Goal: Information Seeking & Learning: Check status

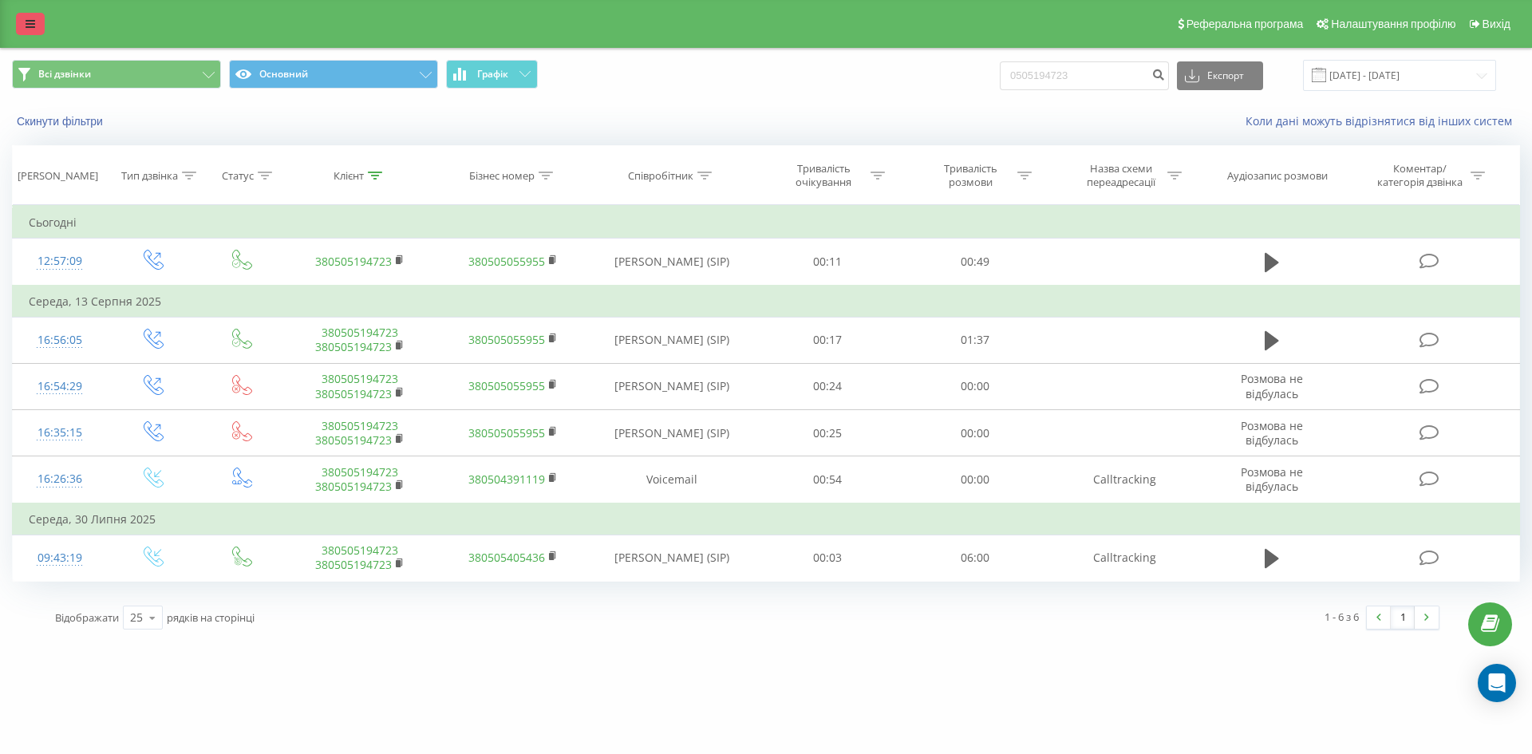
click at [36, 21] on link at bounding box center [30, 24] width 29 height 22
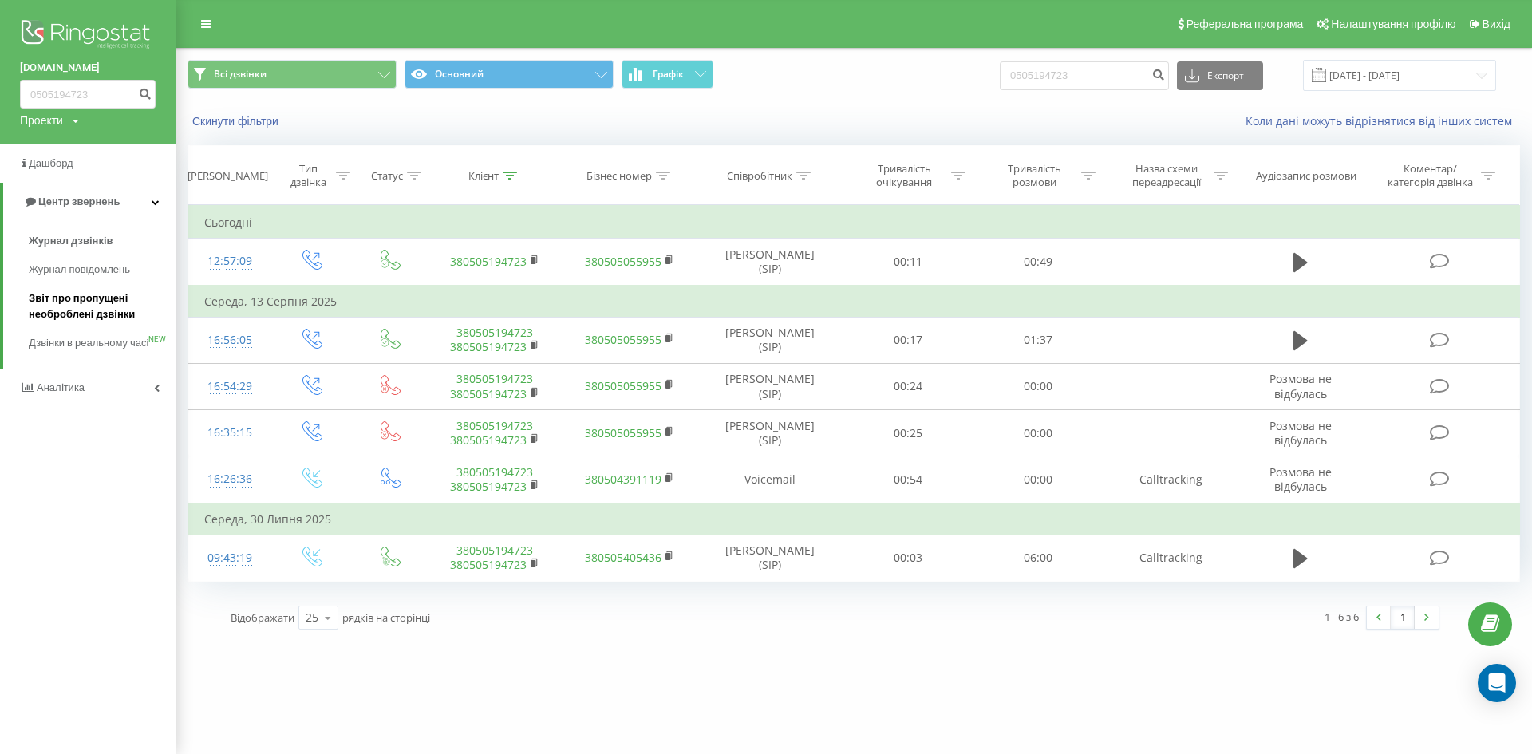
click at [76, 304] on span "Звіт про пропущені необроблені дзвінки" at bounding box center [98, 306] width 139 height 32
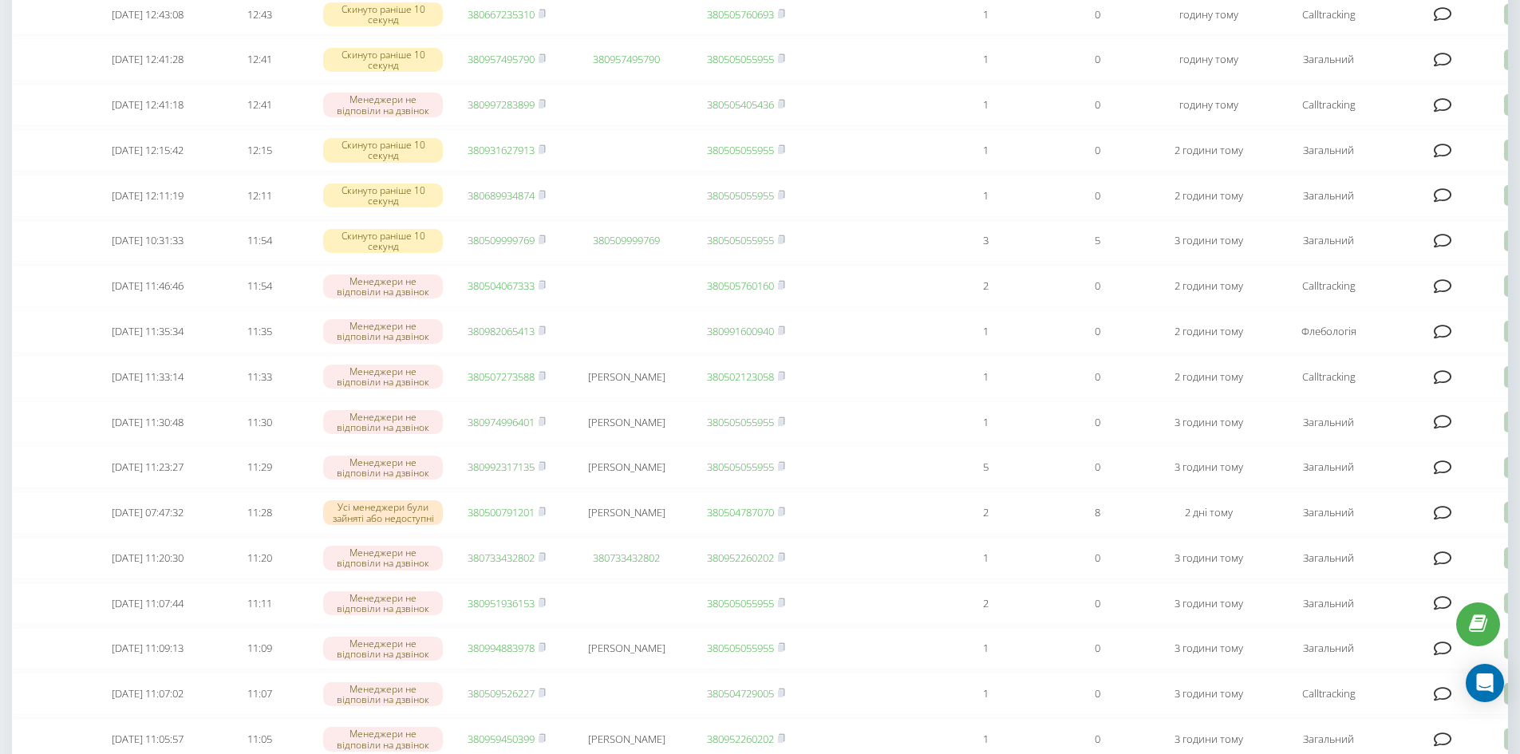
scroll to position [559, 0]
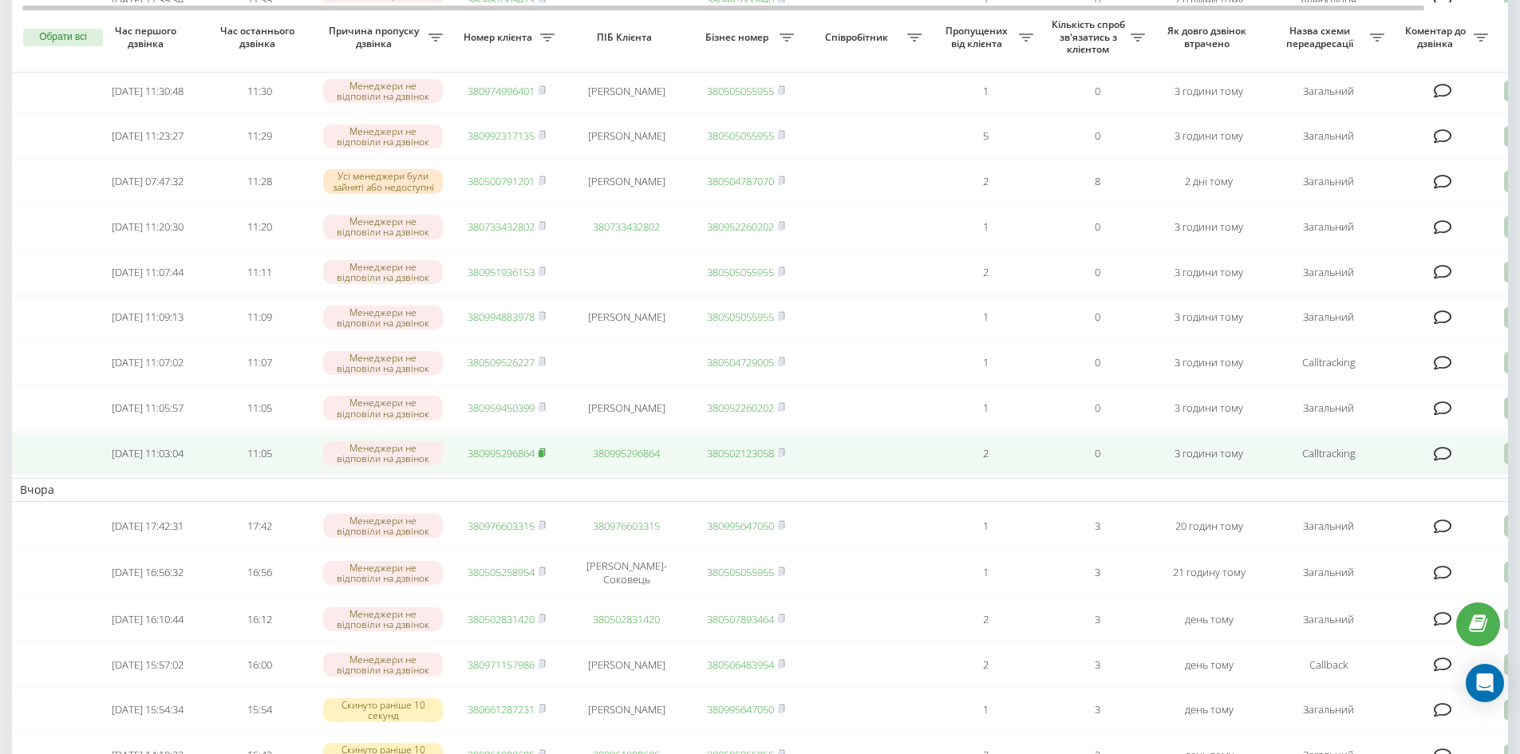
click at [543, 457] on rect at bounding box center [541, 453] width 5 height 7
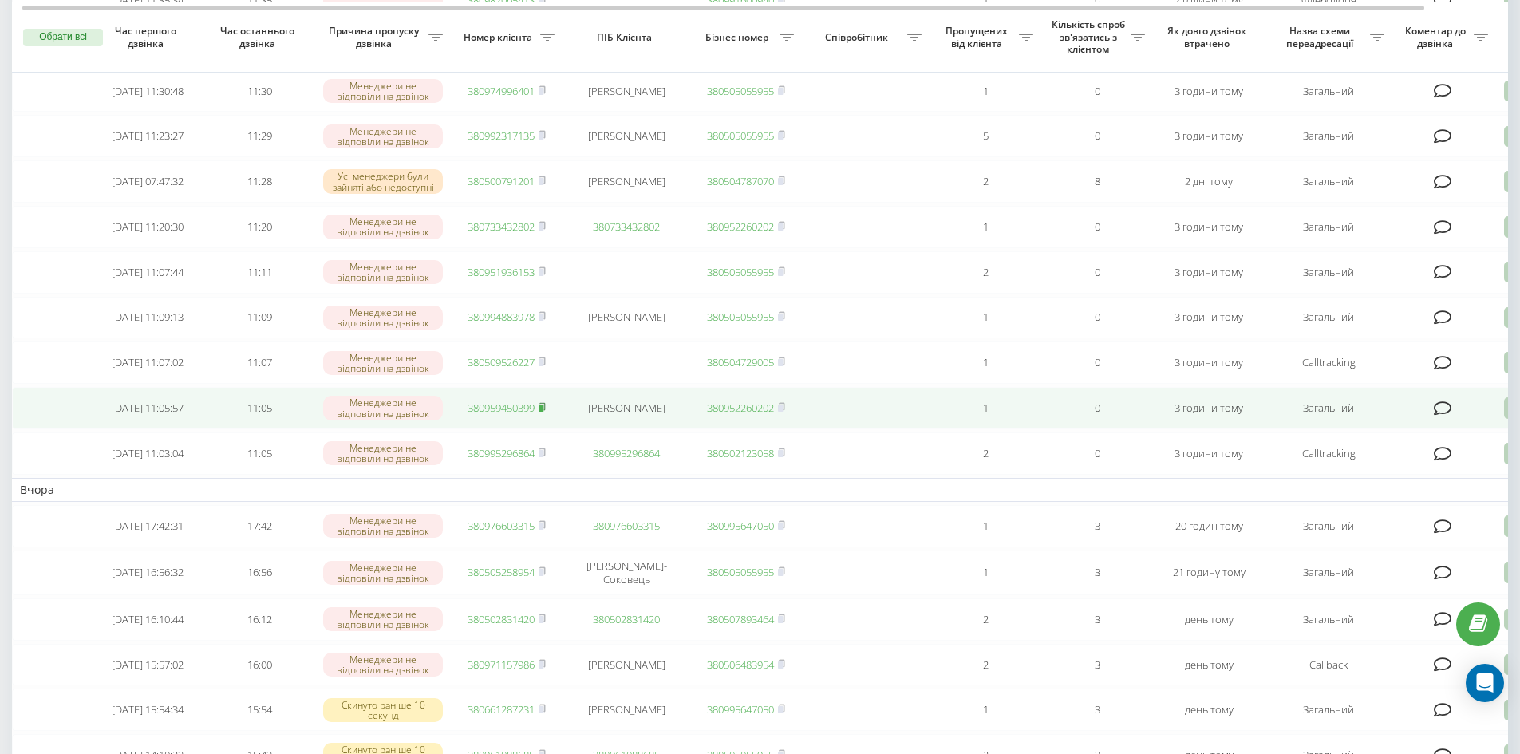
click at [542, 410] on icon at bounding box center [542, 406] width 6 height 7
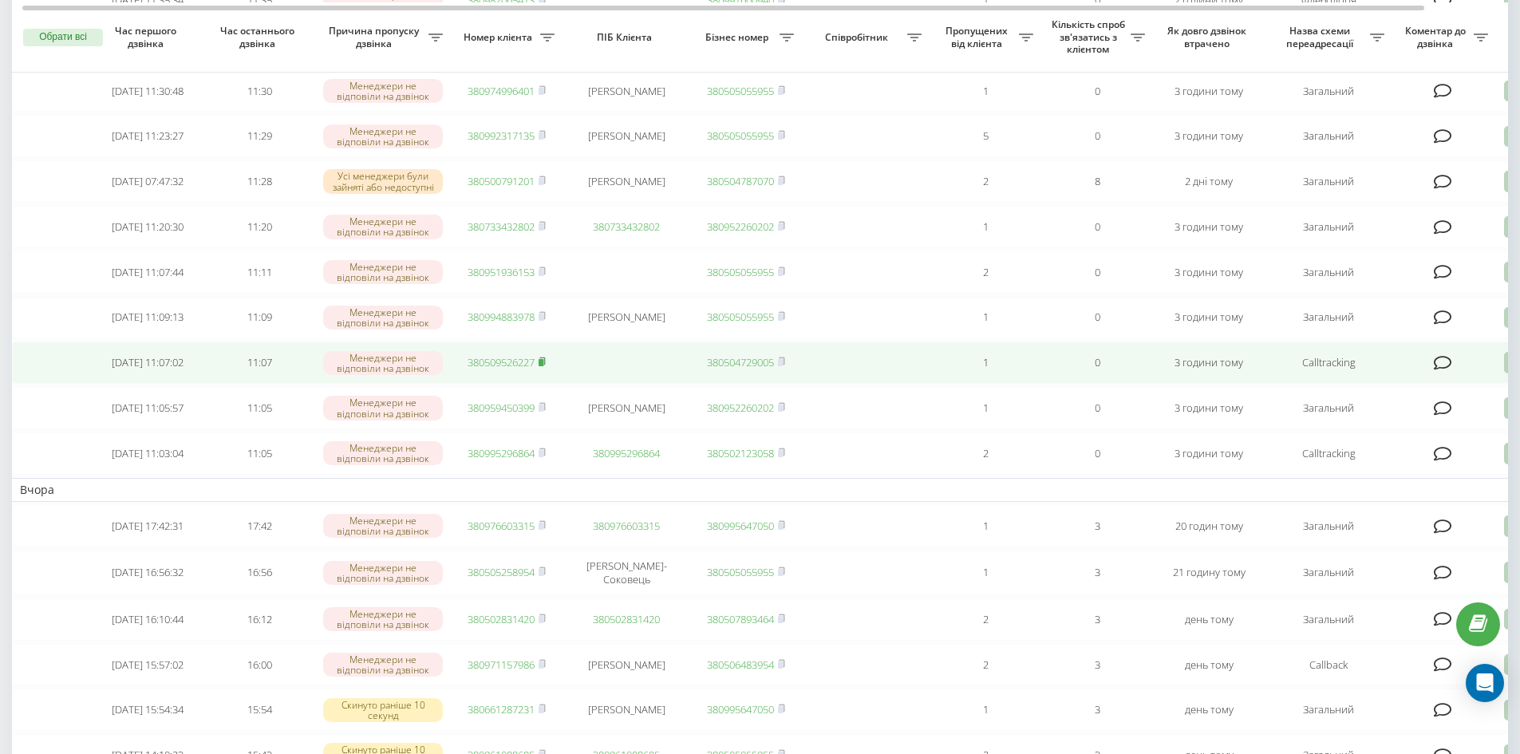
click at [546, 366] on icon at bounding box center [542, 362] width 7 height 10
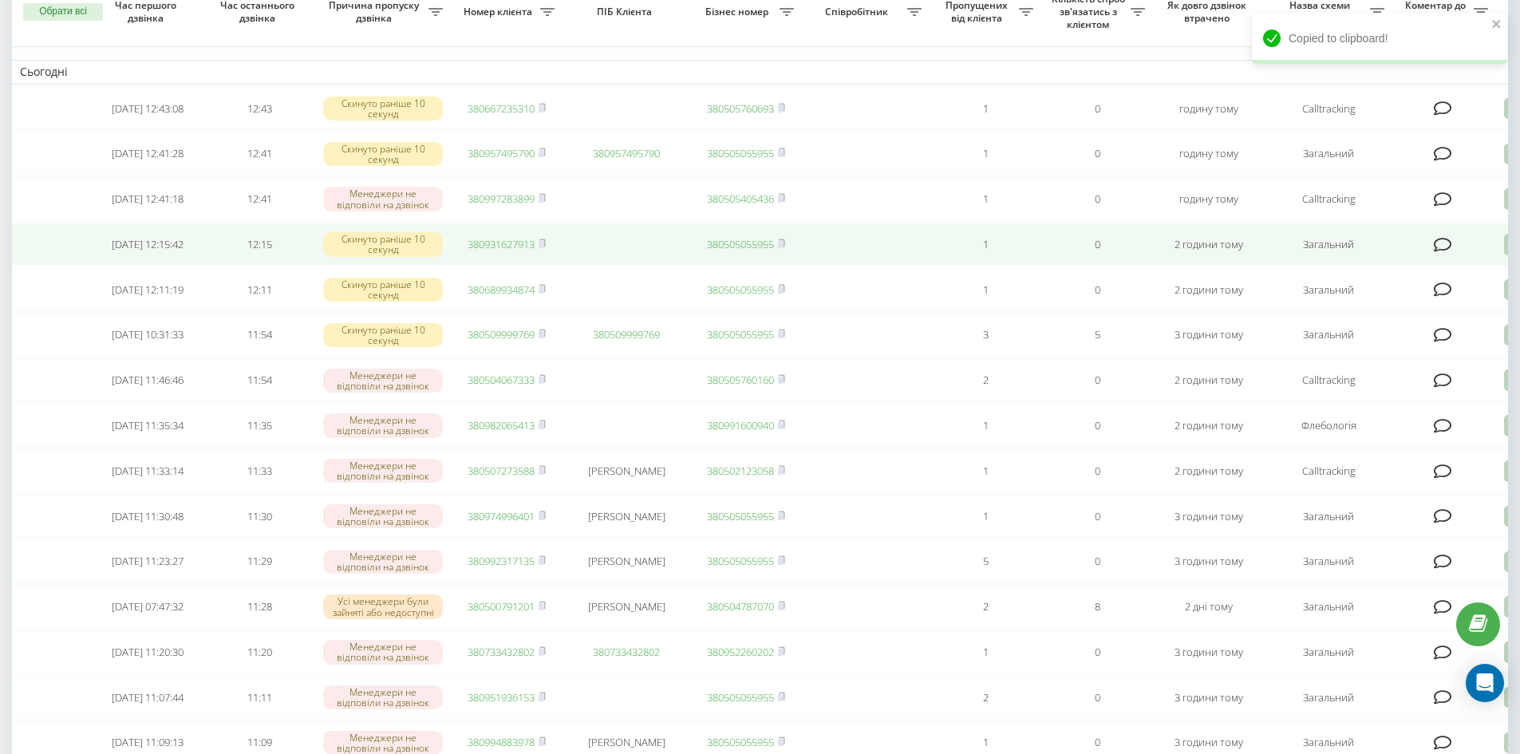
scroll to position [0, 0]
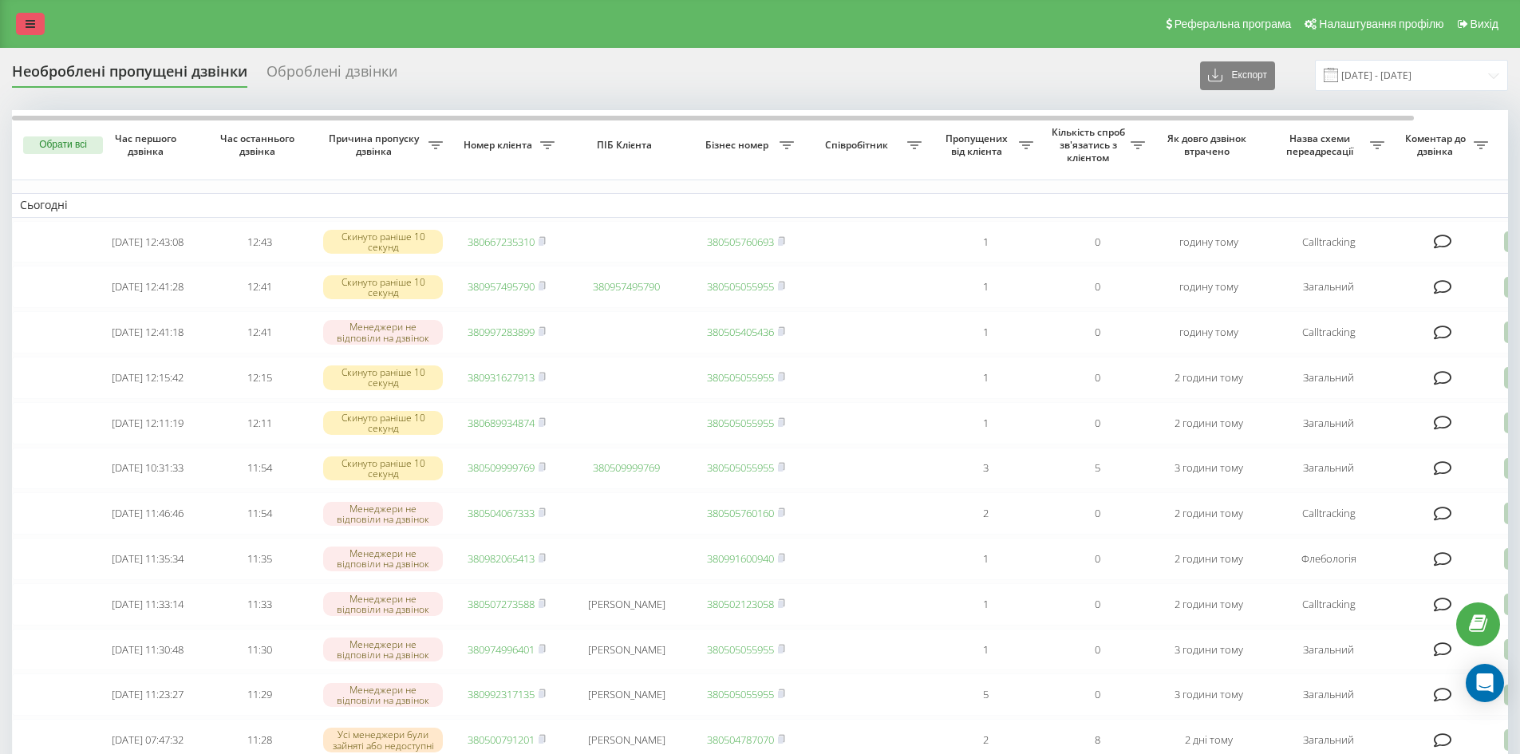
click at [23, 26] on link at bounding box center [30, 24] width 29 height 22
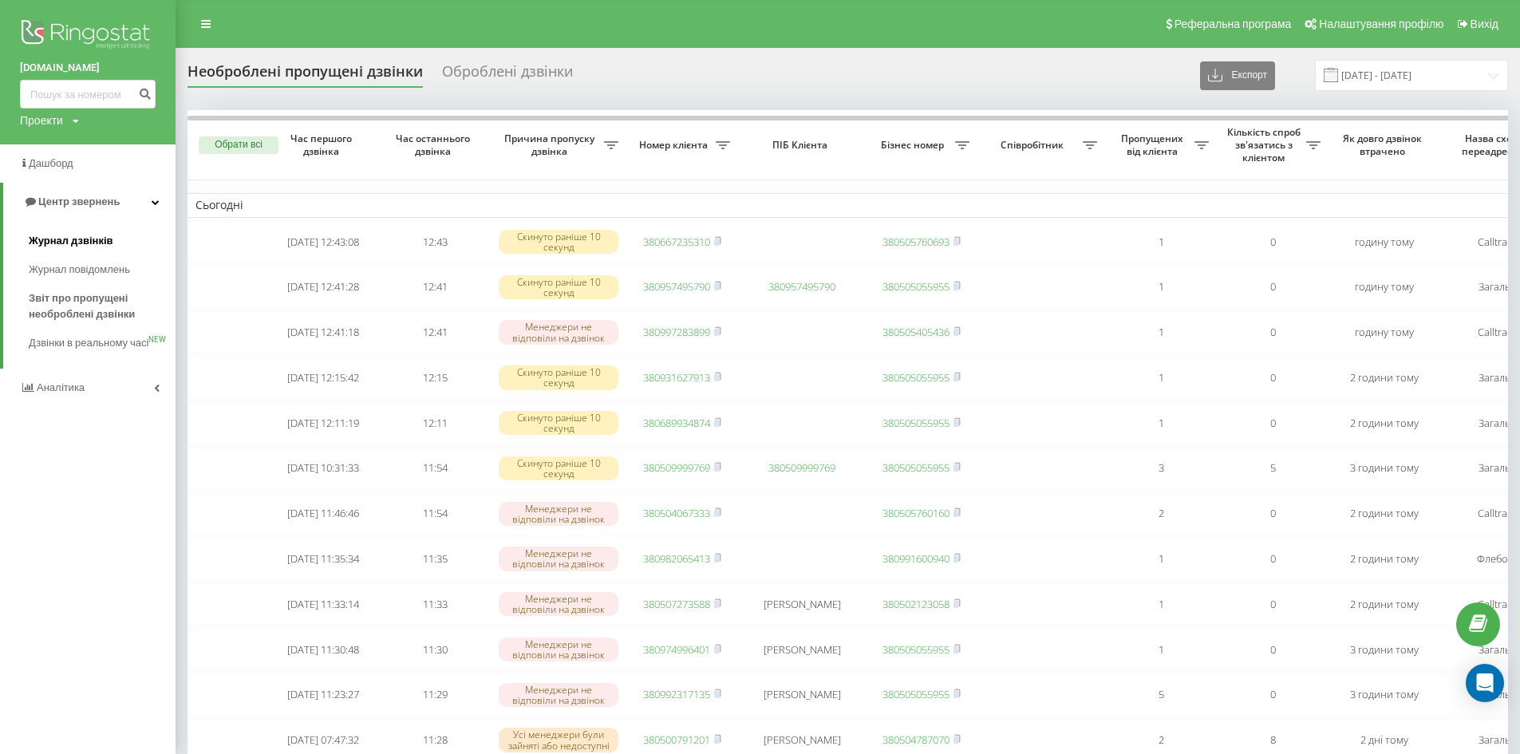
click at [47, 236] on span "Журнал дзвінків" at bounding box center [71, 241] width 85 height 16
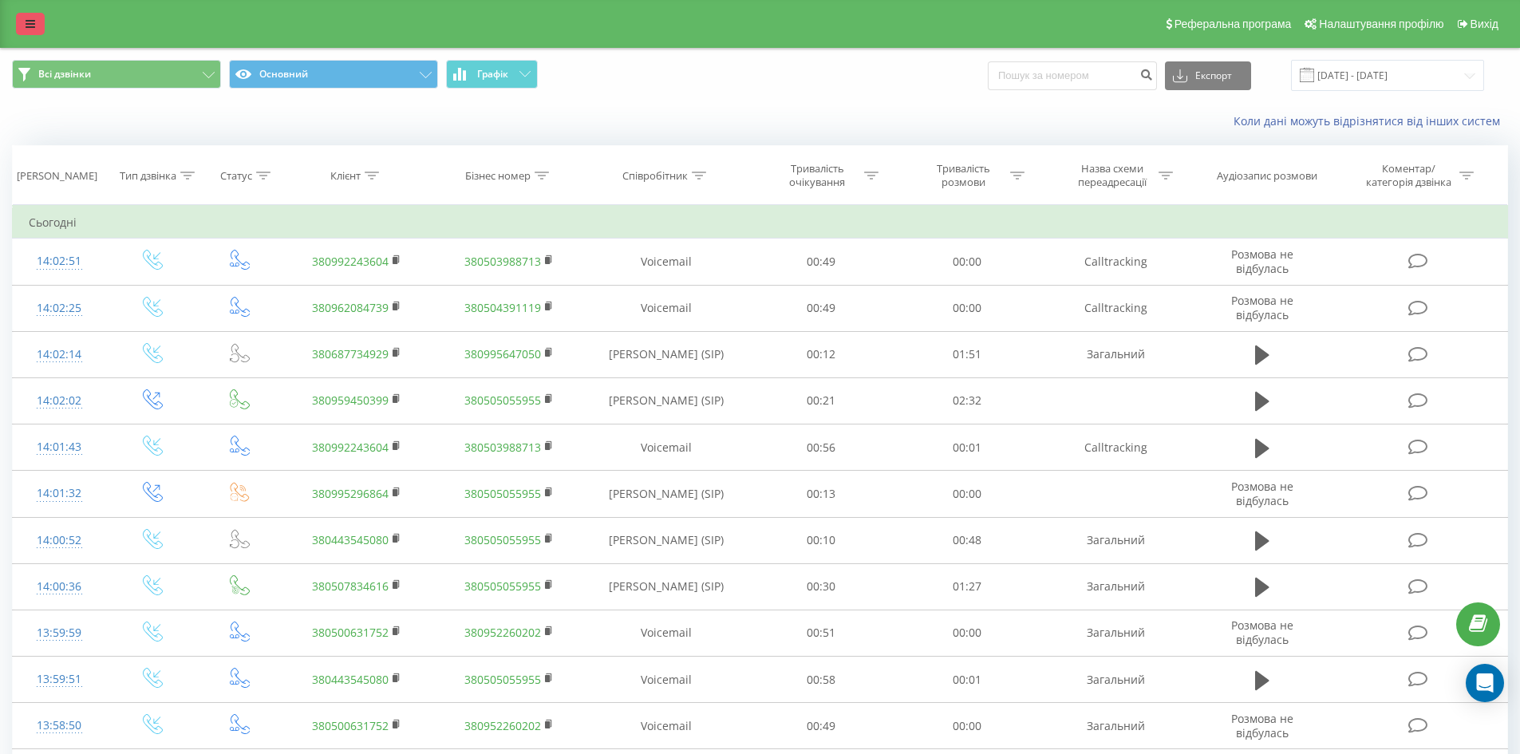
click at [25, 28] on link at bounding box center [30, 24] width 29 height 22
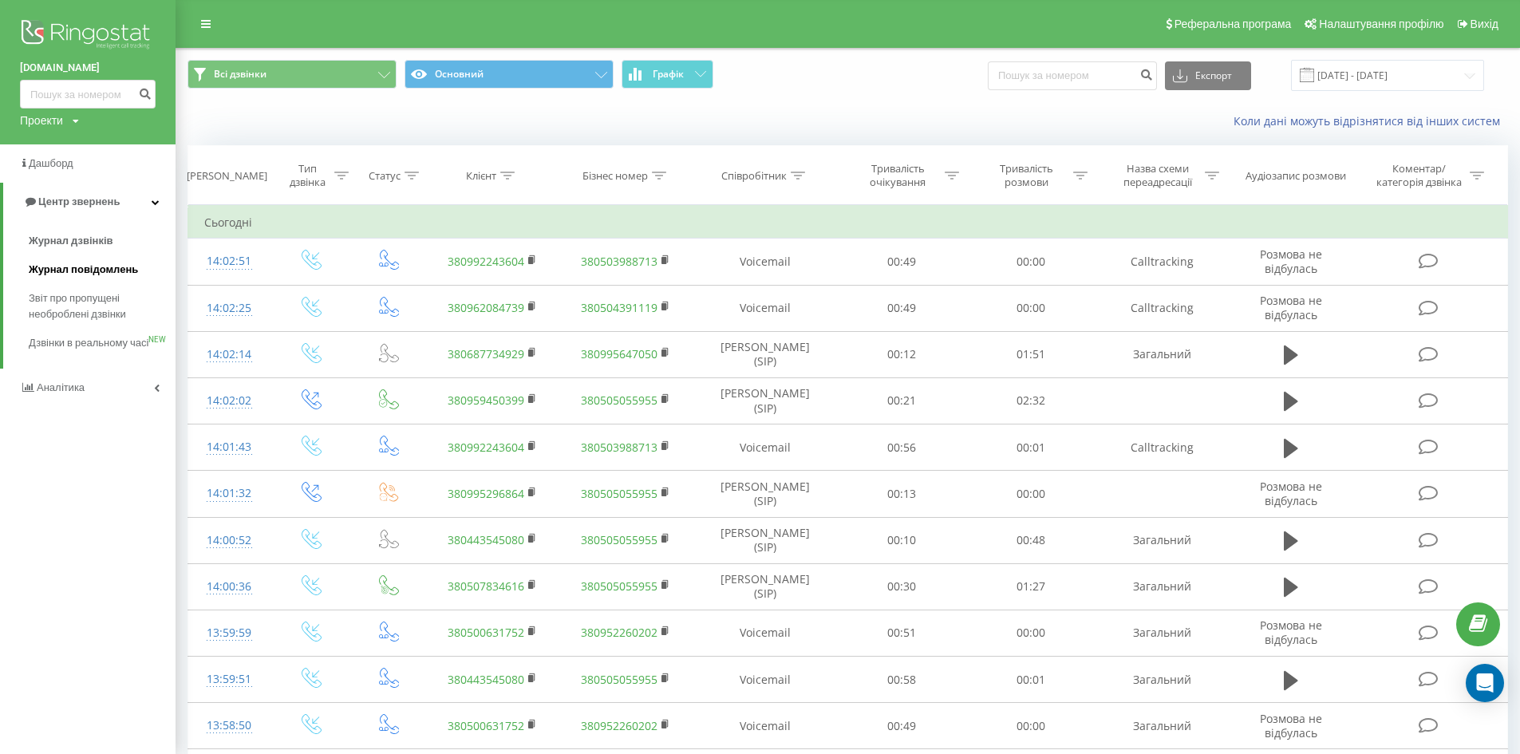
click at [90, 270] on span "Журнал повідомлень" at bounding box center [83, 270] width 109 height 16
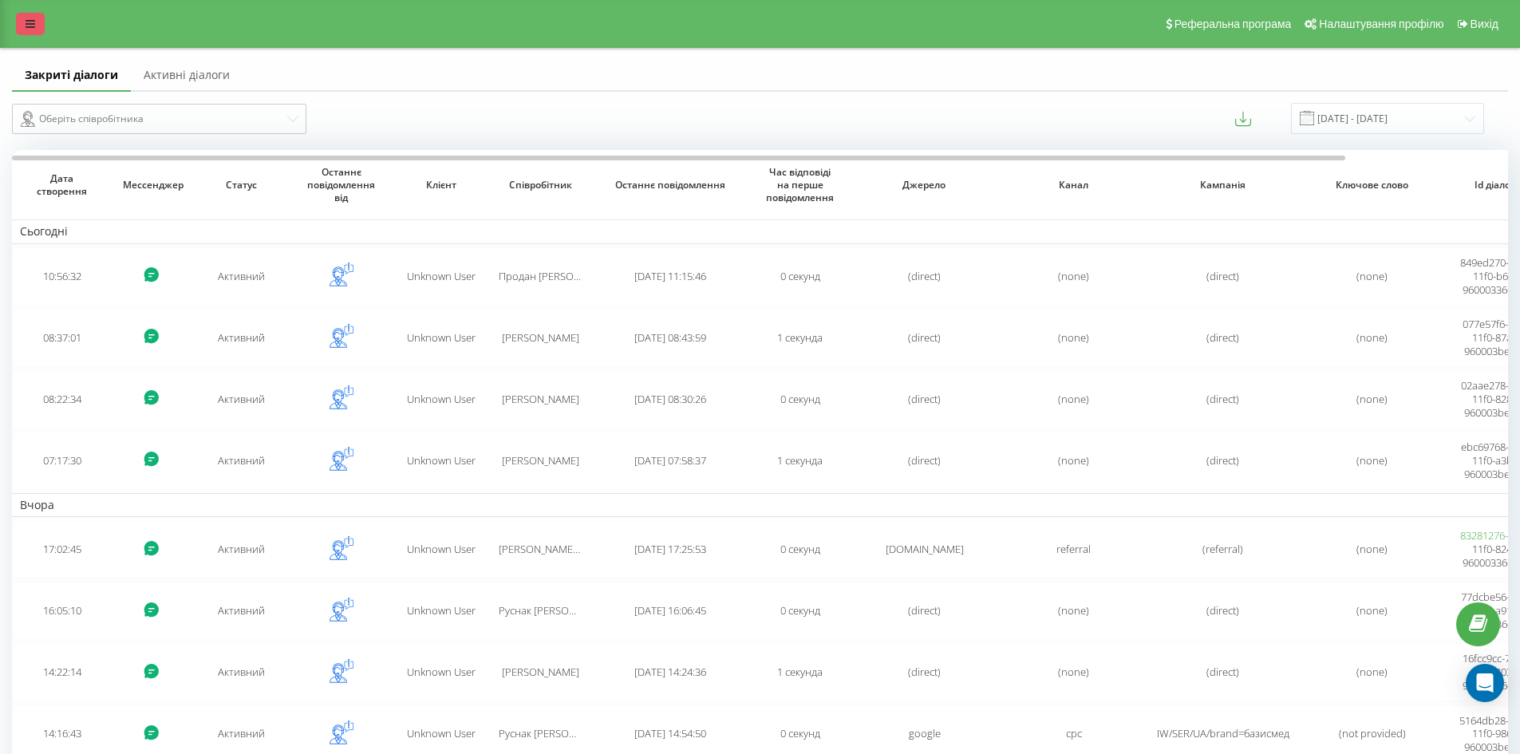
click at [23, 26] on link at bounding box center [30, 24] width 29 height 22
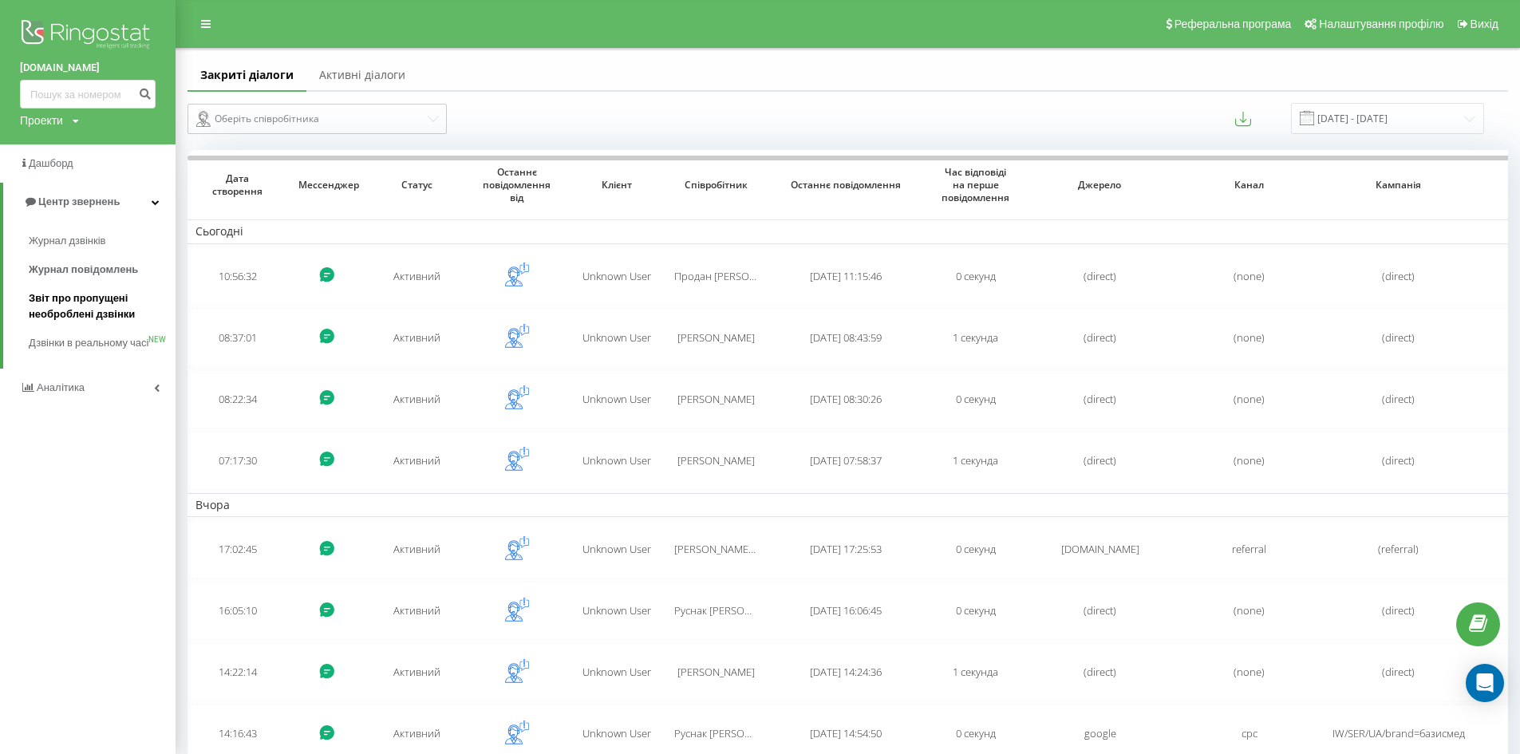
click at [55, 321] on span "Звіт про пропущені необроблені дзвінки" at bounding box center [98, 306] width 139 height 32
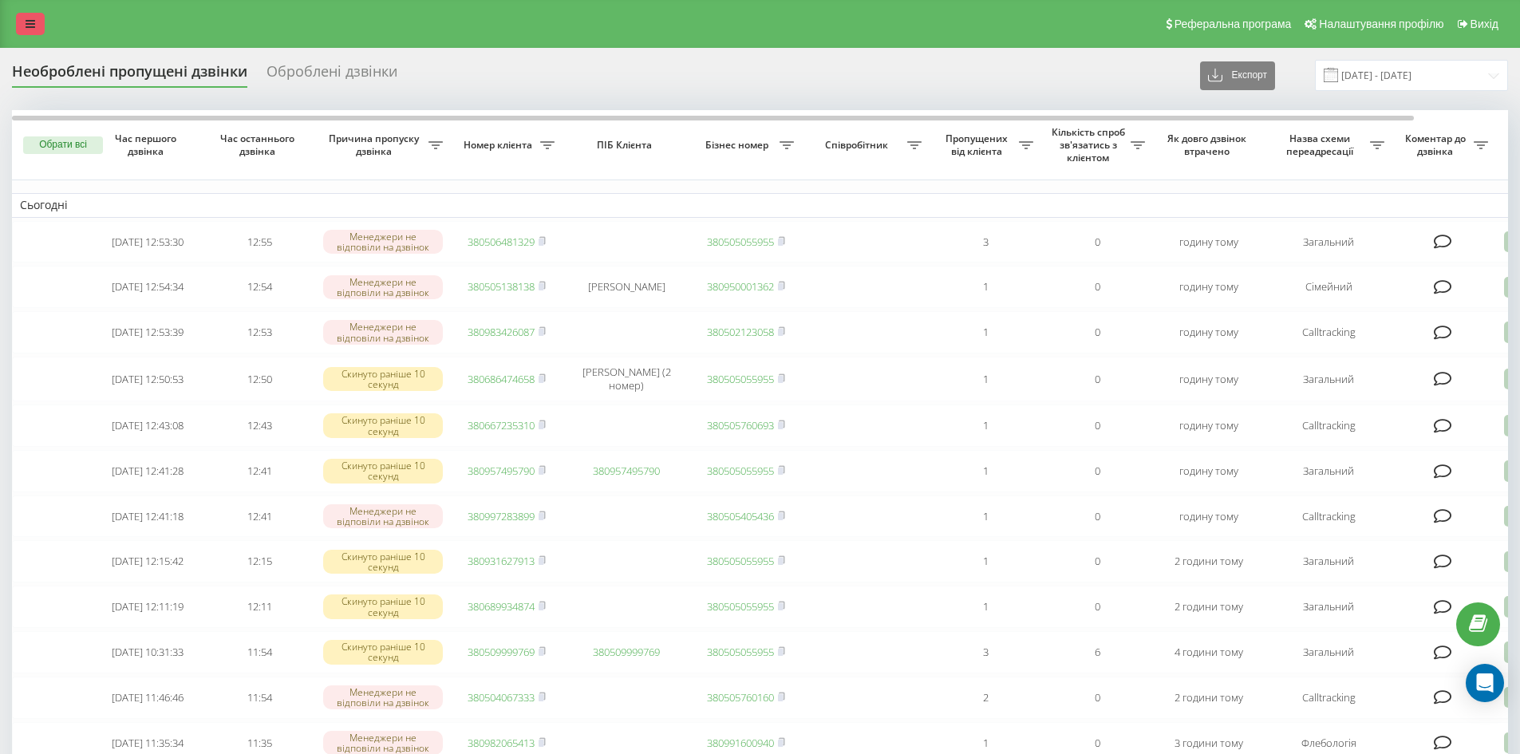
click at [30, 30] on link at bounding box center [30, 24] width 29 height 22
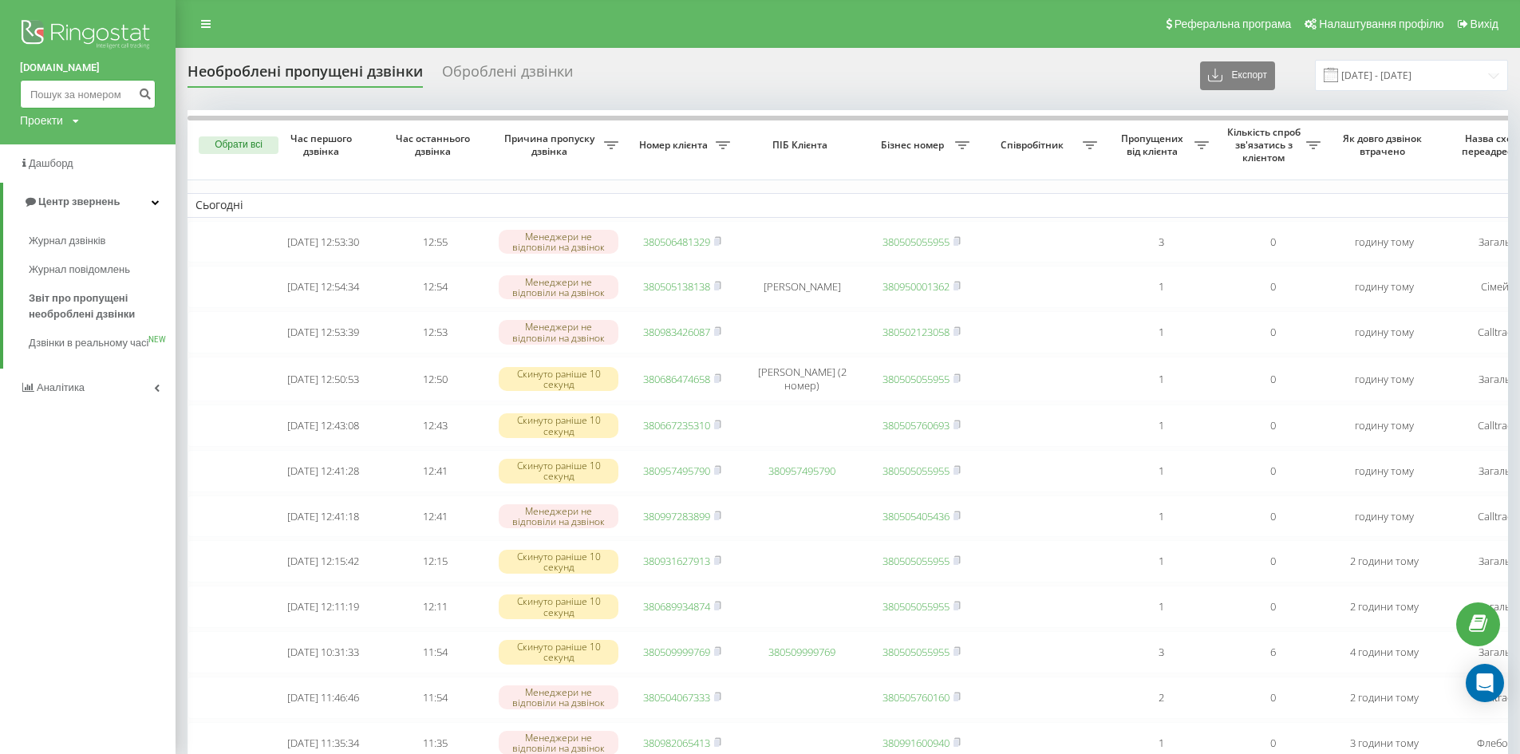
click at [106, 98] on input at bounding box center [88, 94] width 136 height 29
paste input "0632253849"
type input "0632253849"
click at [148, 88] on icon "submit" at bounding box center [145, 92] width 14 height 10
